Goal: Find specific page/section: Find specific page/section

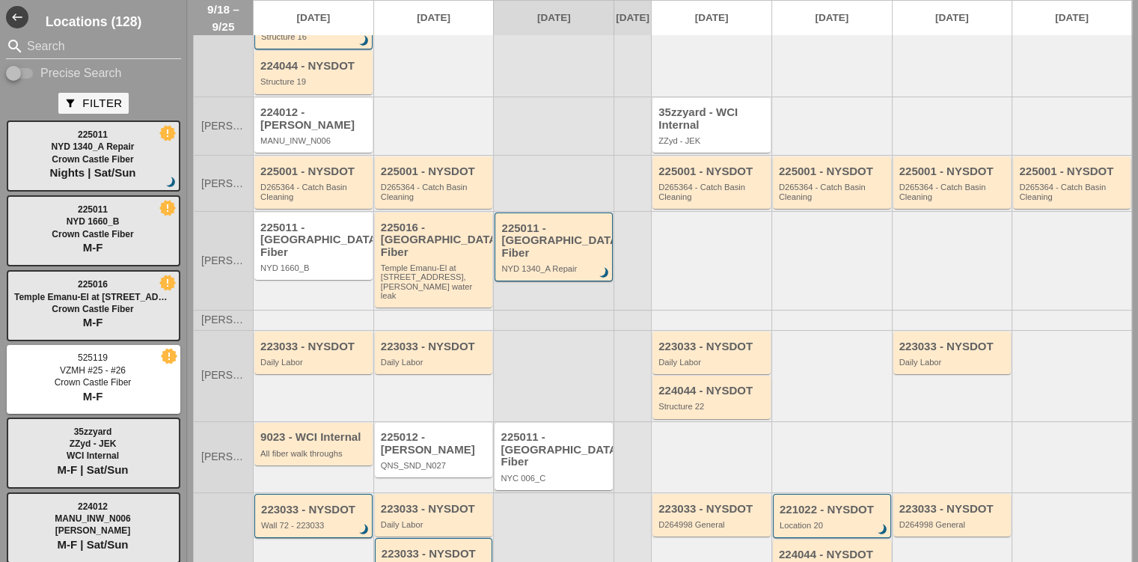
scroll to position [150, 0]
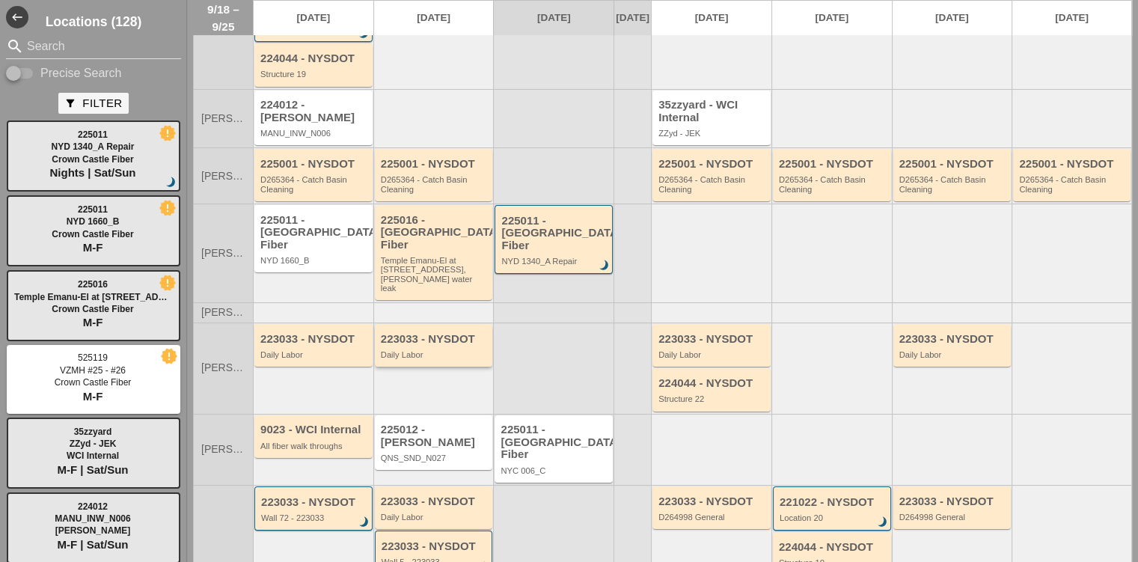
click at [431, 324] on div "223033 - NYSDOT Daily Labor" at bounding box center [434, 345] width 118 height 43
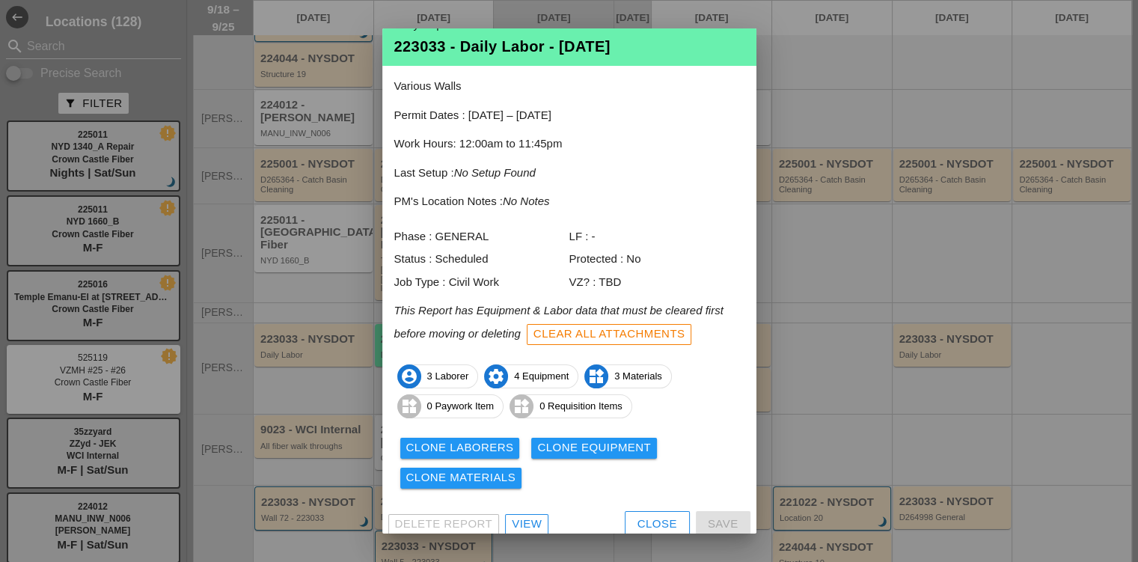
scroll to position [33, 0]
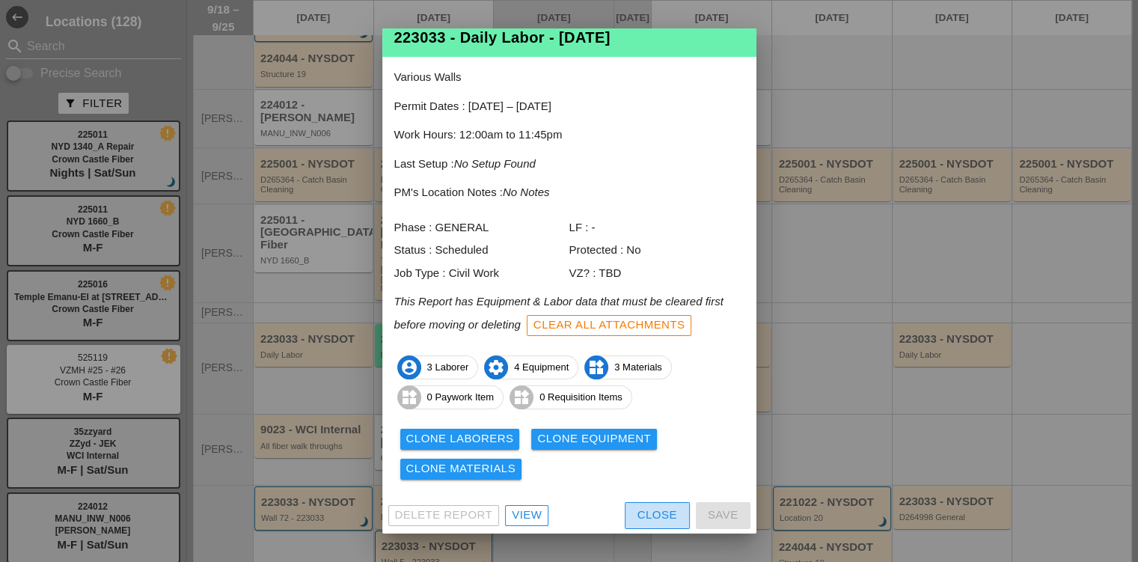
click at [649, 515] on div "Close" at bounding box center [657, 514] width 40 height 17
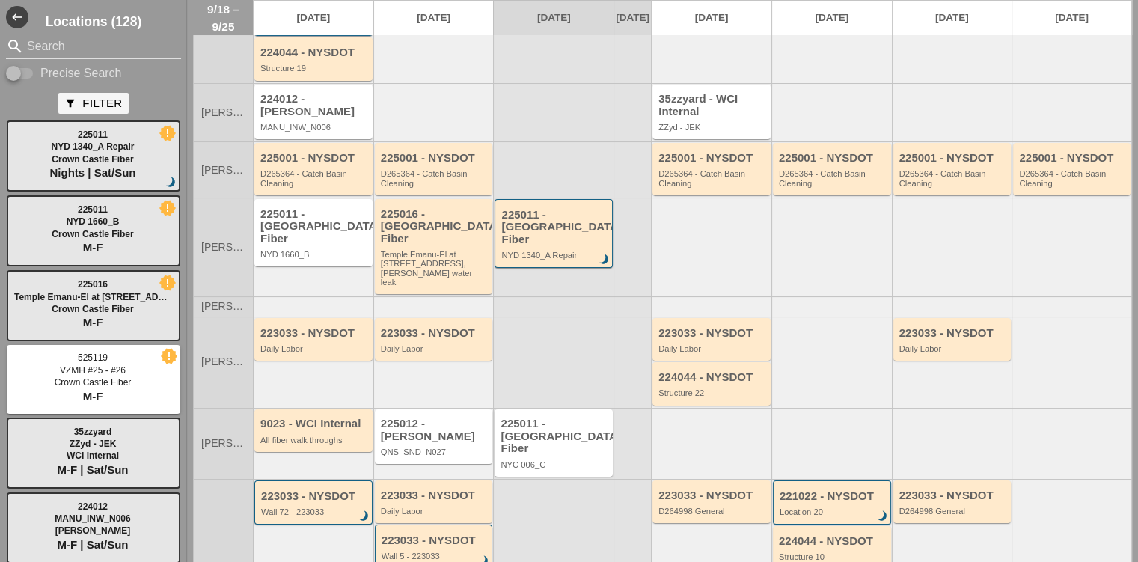
scroll to position [0, 0]
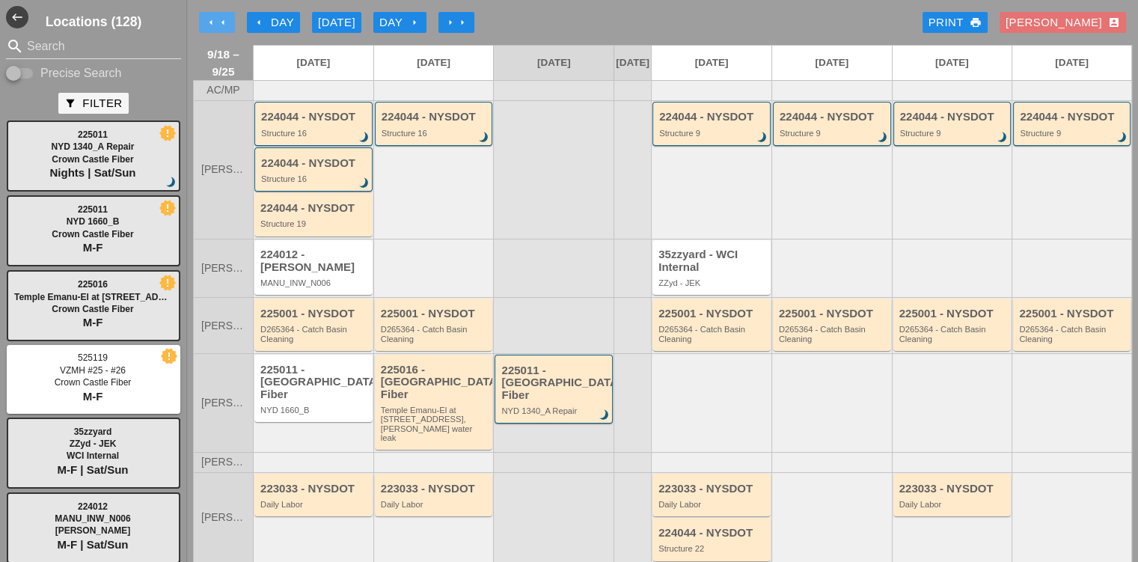
click at [227, 16] on icon "arrow_left" at bounding box center [223, 22] width 12 height 12
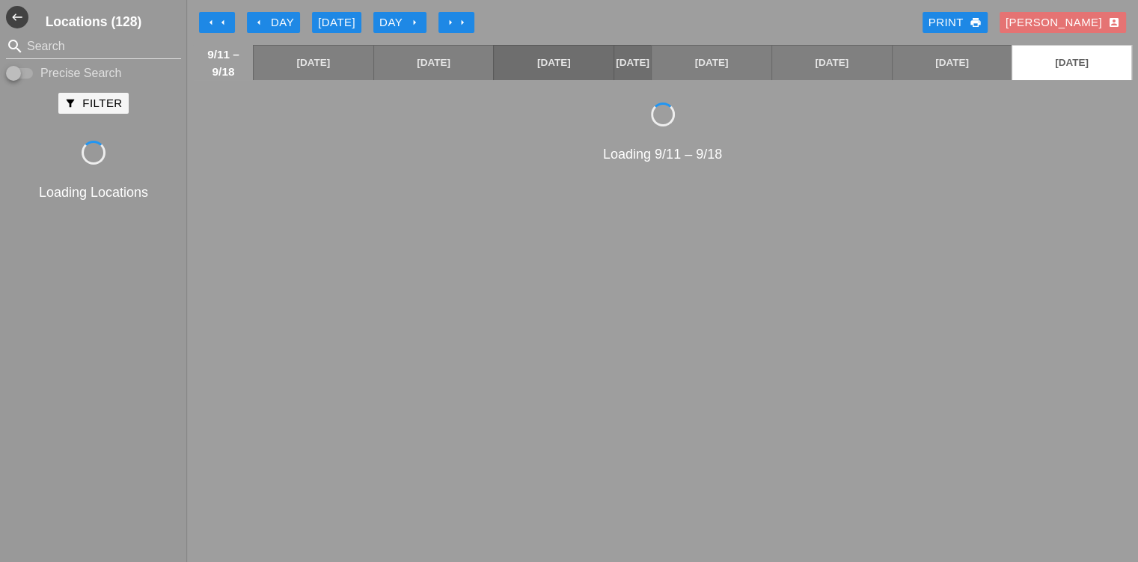
click at [263, 20] on icon "arrow_left" at bounding box center [259, 22] width 12 height 12
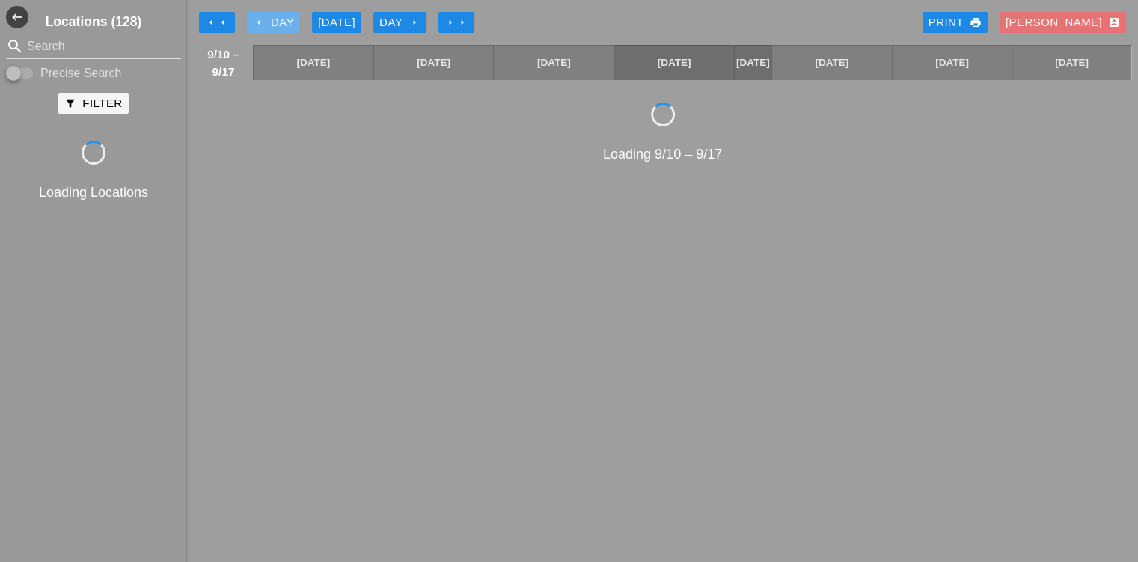
click at [263, 20] on icon "arrow_left" at bounding box center [259, 22] width 12 height 12
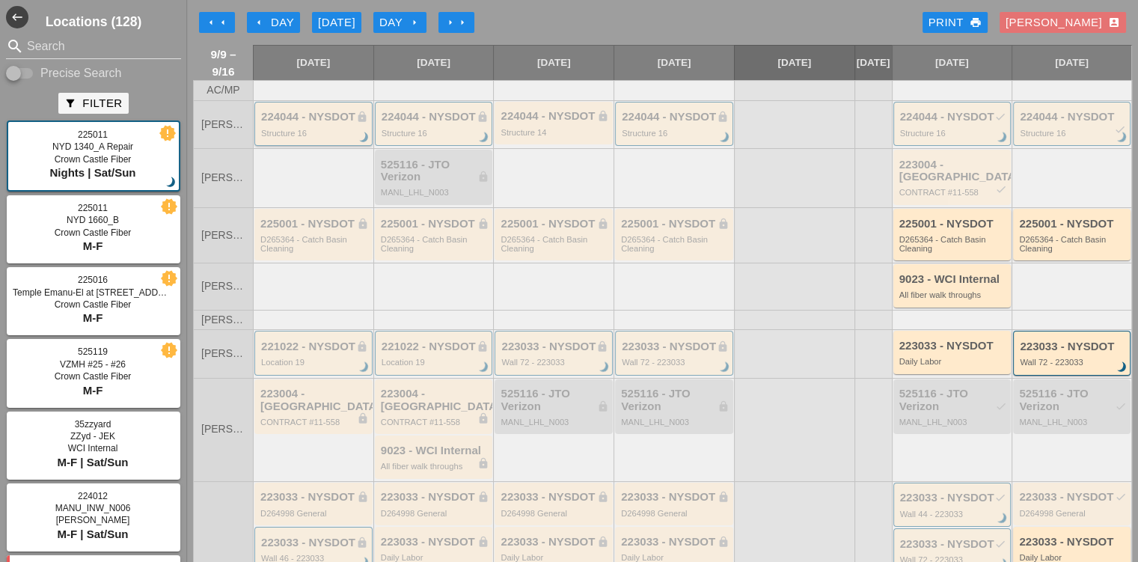
click at [325, 123] on div "224044 - NYSDOT lock" at bounding box center [314, 117] width 107 height 13
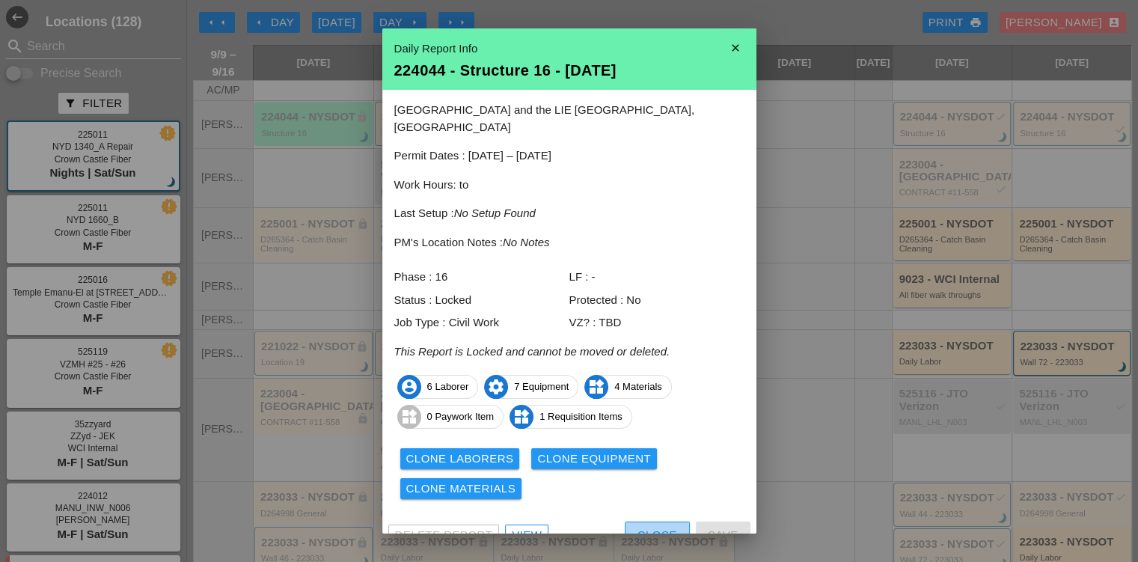
click at [641, 527] on div "Close" at bounding box center [657, 535] width 40 height 17
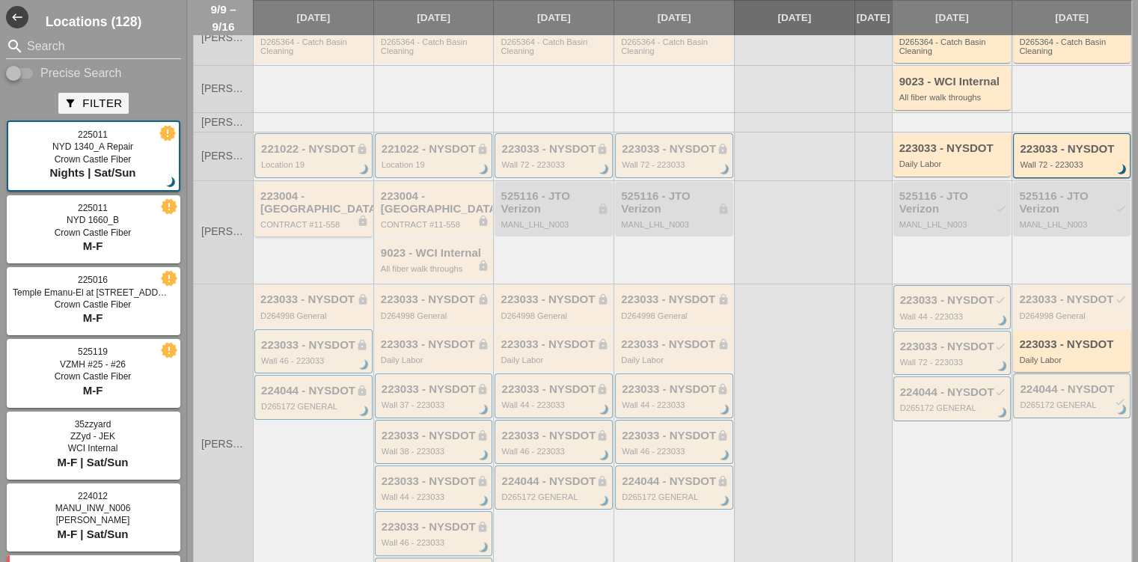
scroll to position [224, 0]
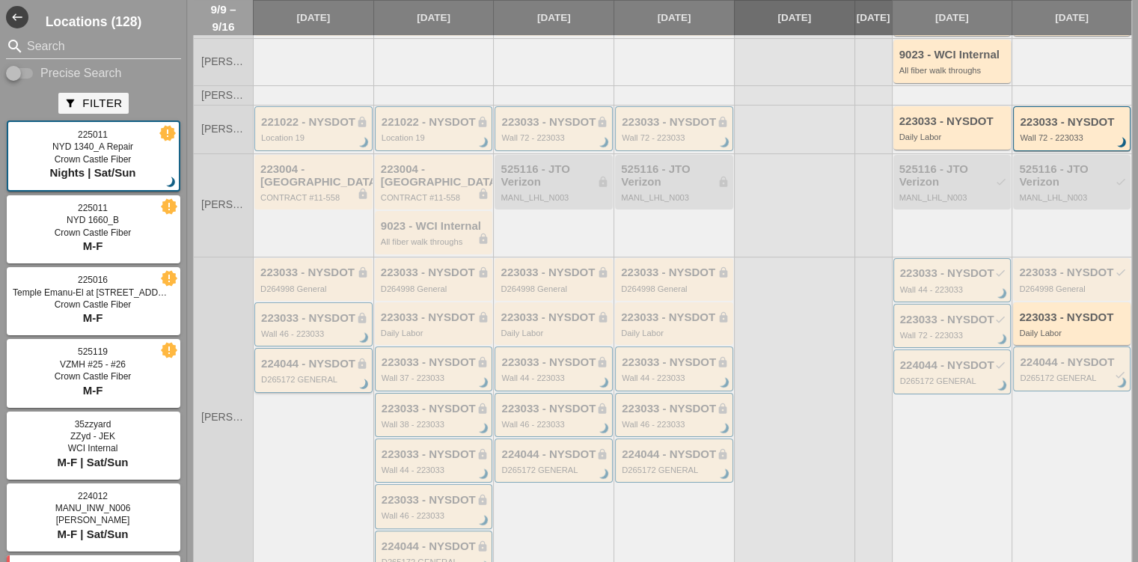
click at [325, 375] on div "D265172 GENERAL" at bounding box center [314, 379] width 107 height 9
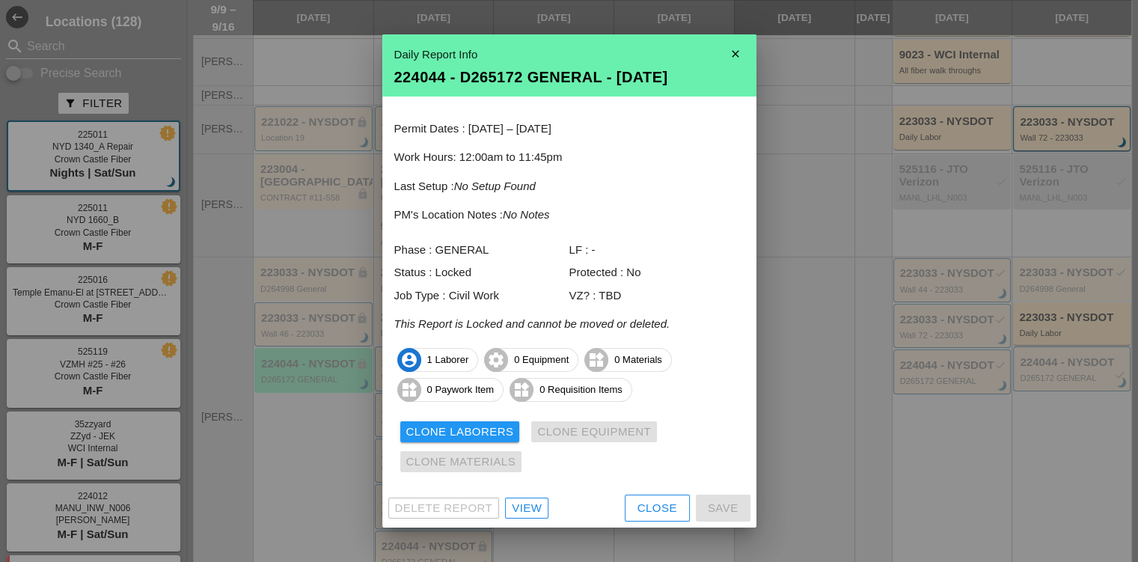
click at [660, 510] on div "Close" at bounding box center [657, 508] width 40 height 17
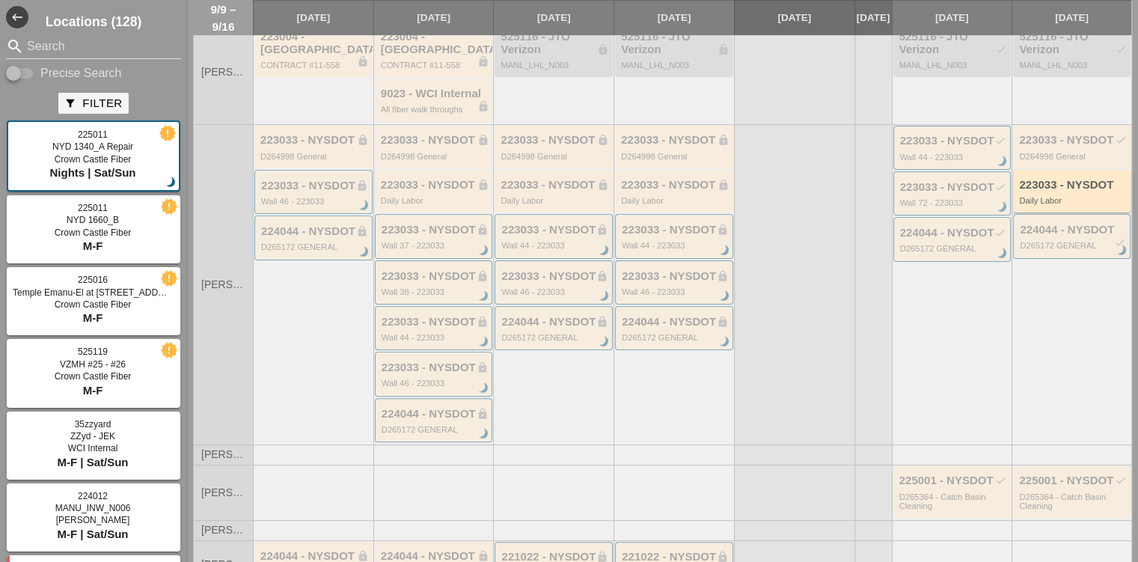
scroll to position [449, 0]
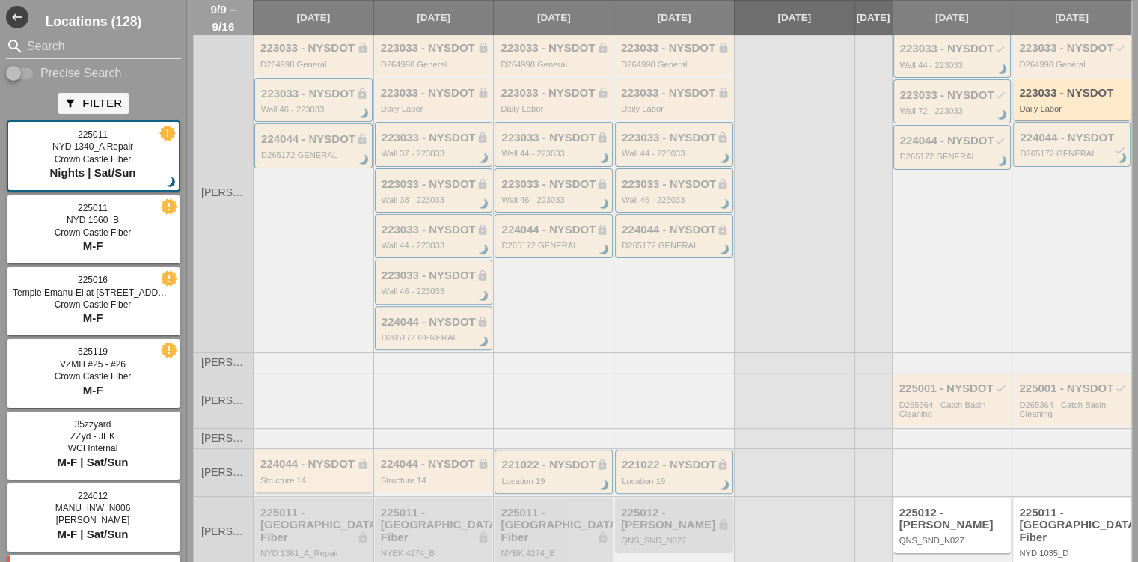
click at [318, 460] on div "224044 - NYSDOT lock" at bounding box center [314, 464] width 108 height 13
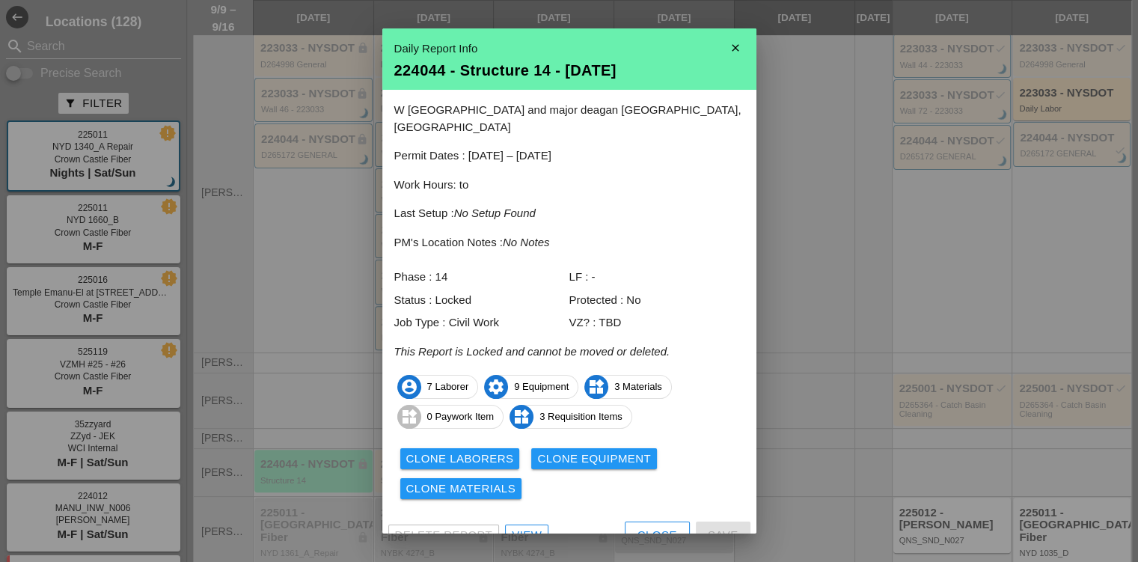
click at [637, 527] on div "Close" at bounding box center [657, 535] width 40 height 17
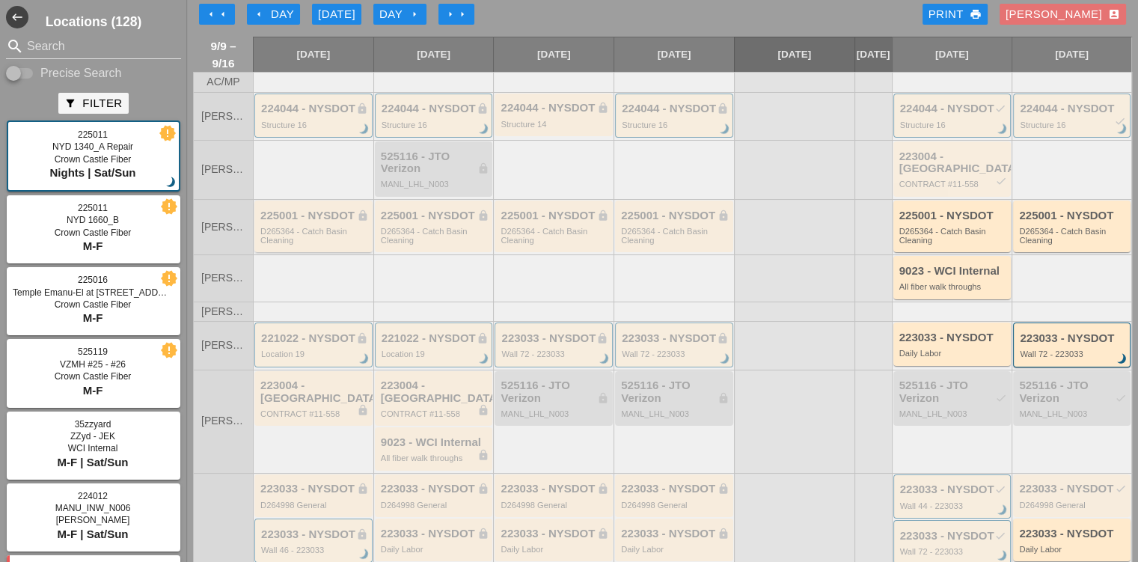
scroll to position [0, 0]
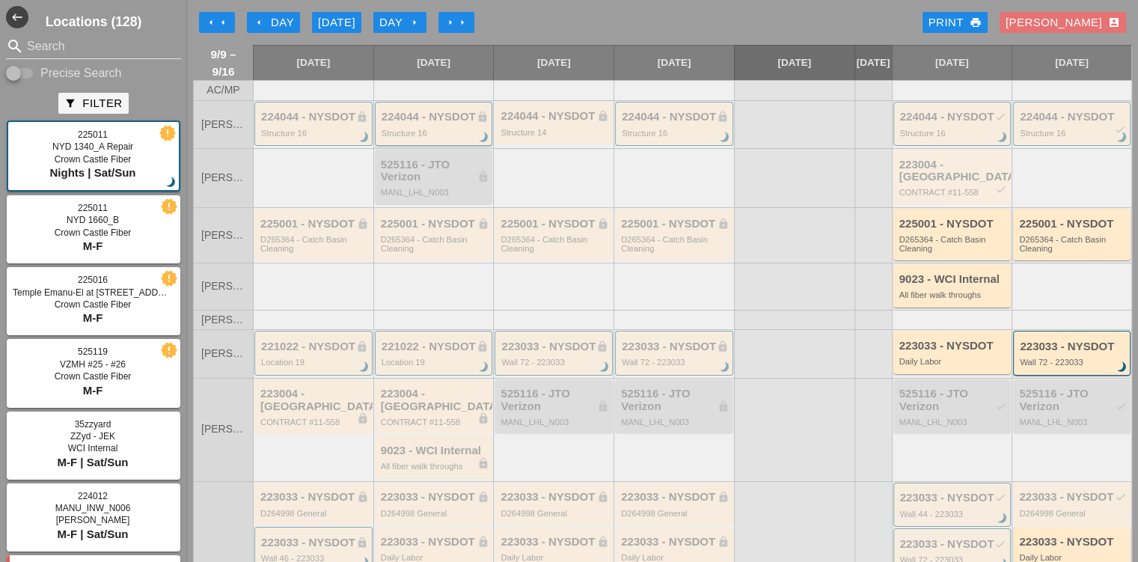
click at [413, 123] on div "224044 - NYSDOT lock" at bounding box center [434, 117] width 107 height 13
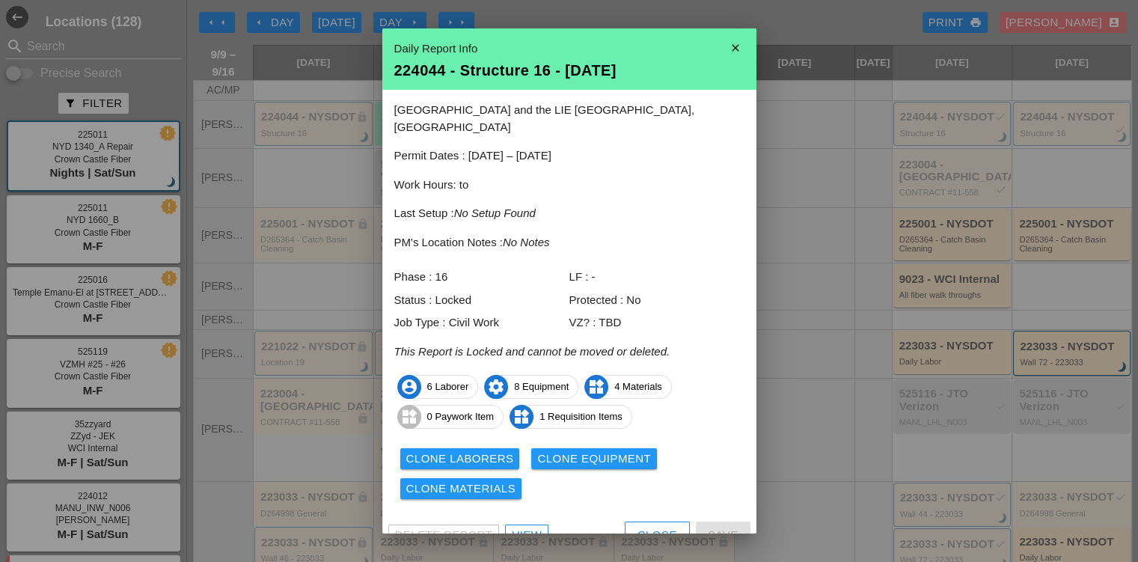
click at [662, 238] on div "81st street and the LIE Queens, NY Permit Dates : 10/01/2024 – 12/31/2026 Work …" at bounding box center [569, 303] width 374 height 426
click at [720, 45] on icon "close" at bounding box center [735, 48] width 30 height 30
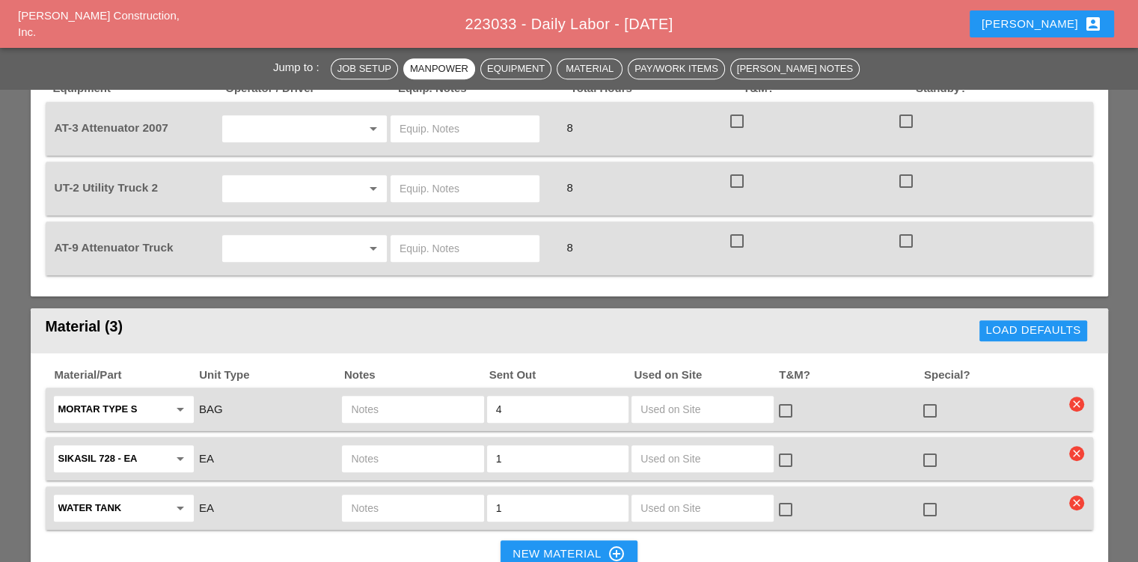
scroll to position [1047, 0]
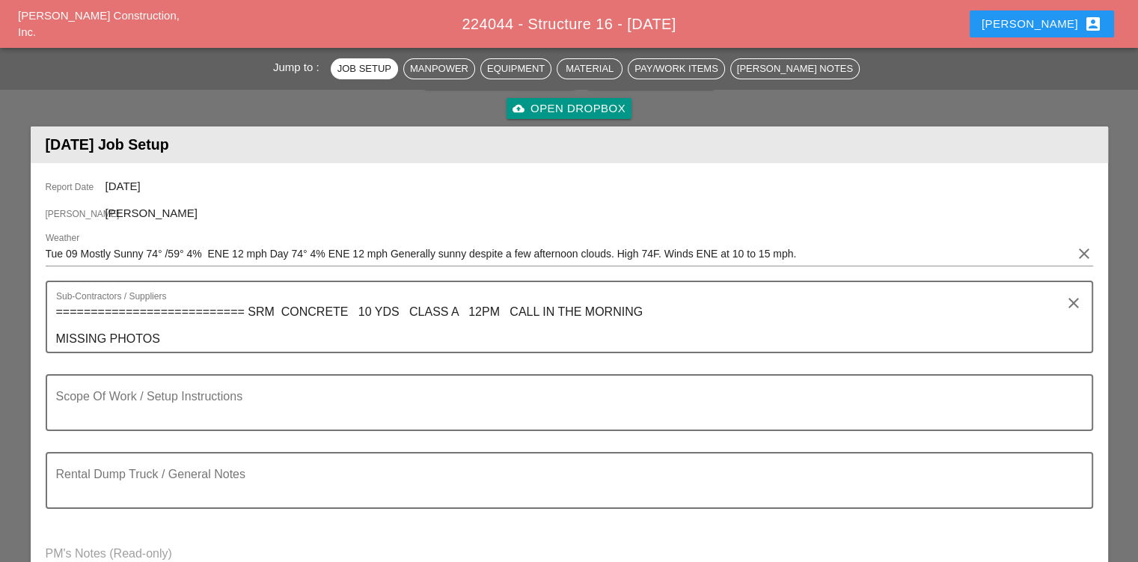
scroll to position [224, 0]
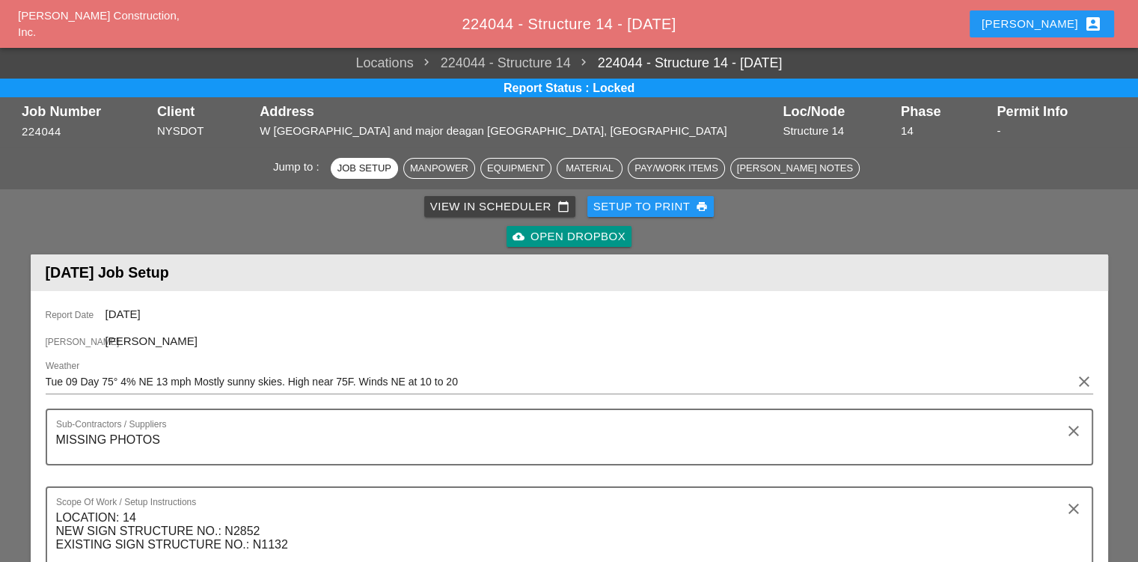
scroll to position [224, 0]
